Goal: Task Accomplishment & Management: Use online tool/utility

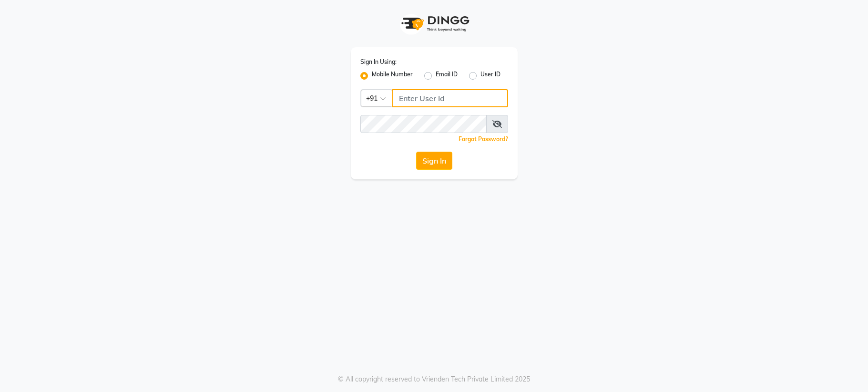
type input "6287595177"
click at [433, 162] on button "Sign In" at bounding box center [434, 161] width 36 height 18
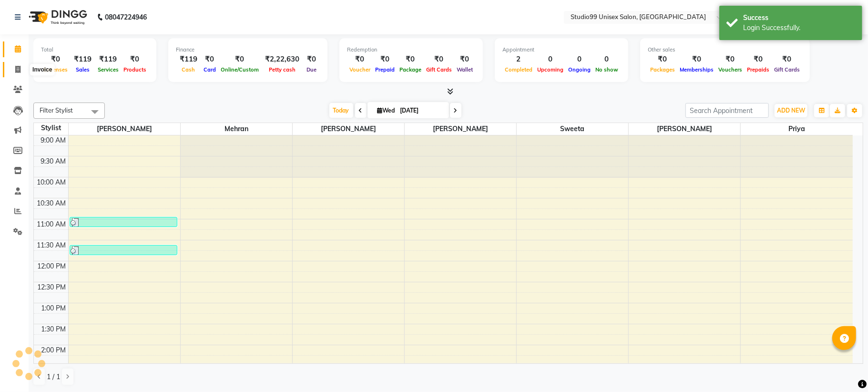
click at [15, 70] on icon at bounding box center [17, 69] width 5 height 7
select select "service"
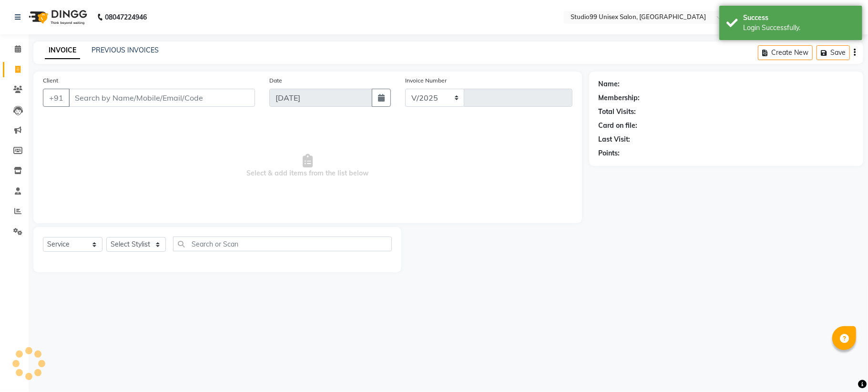
select select "6061"
type input "1095"
click at [111, 46] on link "PREVIOUS INVOICES" at bounding box center [124, 50] width 67 height 9
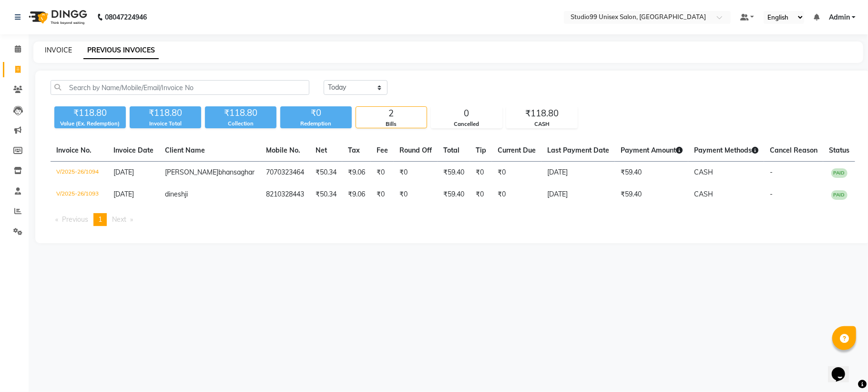
click at [60, 50] on link "INVOICE" at bounding box center [58, 50] width 27 height 9
select select "6061"
select select "service"
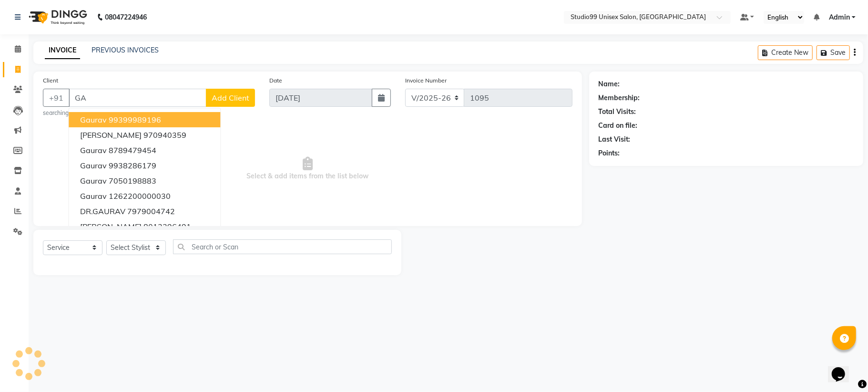
type input "G"
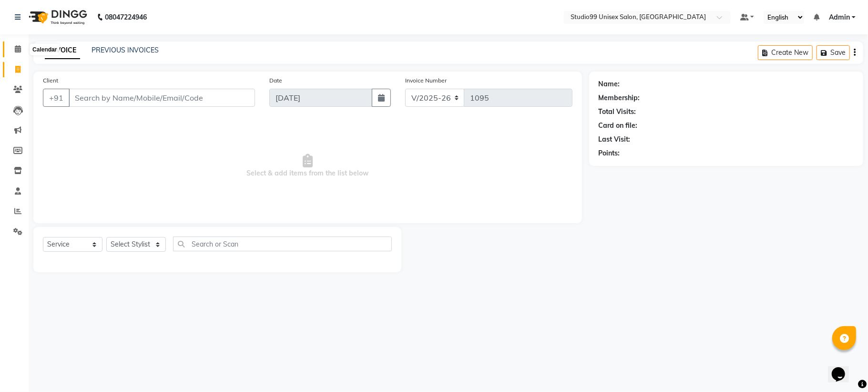
click at [13, 46] on span at bounding box center [18, 49] width 17 height 11
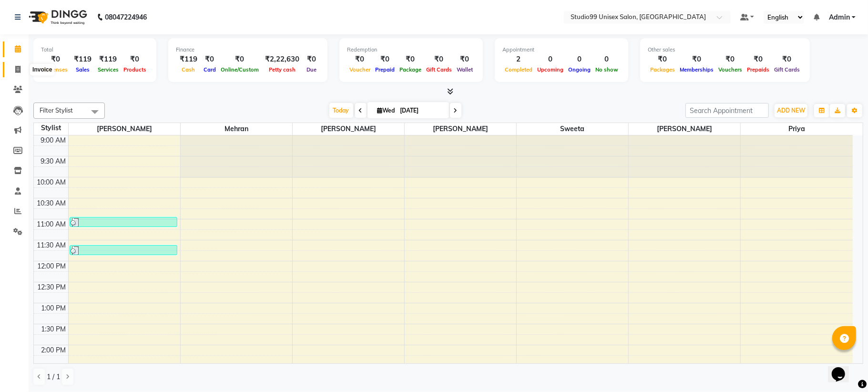
click at [17, 71] on icon at bounding box center [17, 69] width 5 height 7
select select "service"
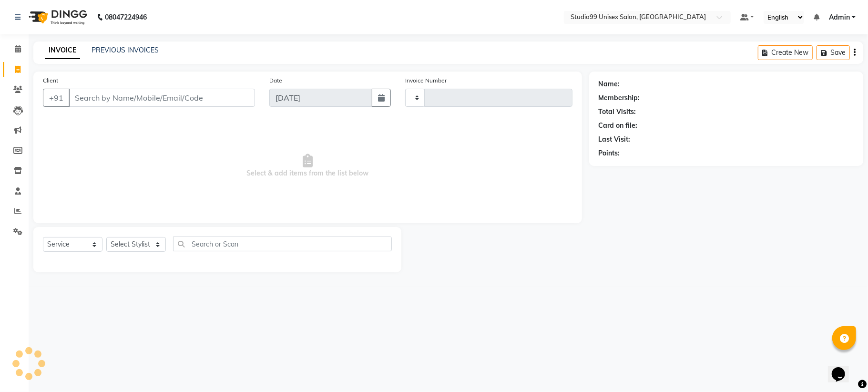
type input "1095"
select select "6061"
click at [130, 237] on select "Select Stylist Admin [PERSON_NAME] [PERSON_NAME] [PERSON_NAME] [PERSON_NAME] [P…" at bounding box center [136, 244] width 60 height 15
